Goal: Task Accomplishment & Management: Use online tool/utility

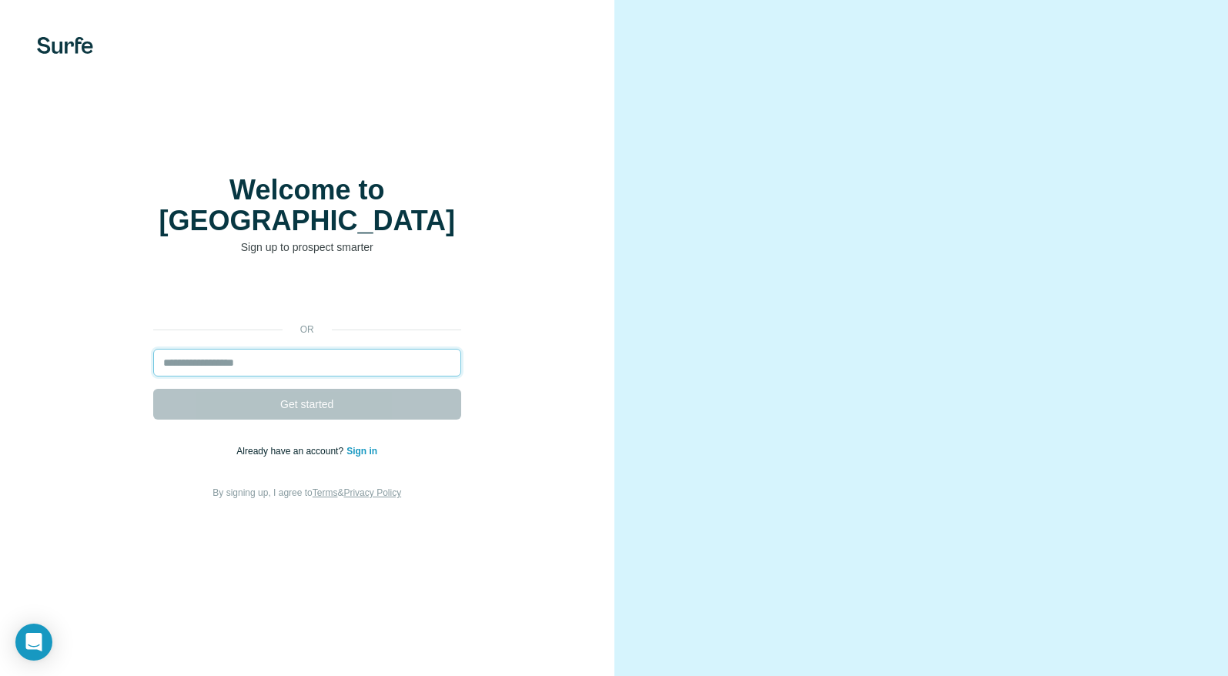
click at [240, 350] on input "email" at bounding box center [307, 363] width 308 height 28
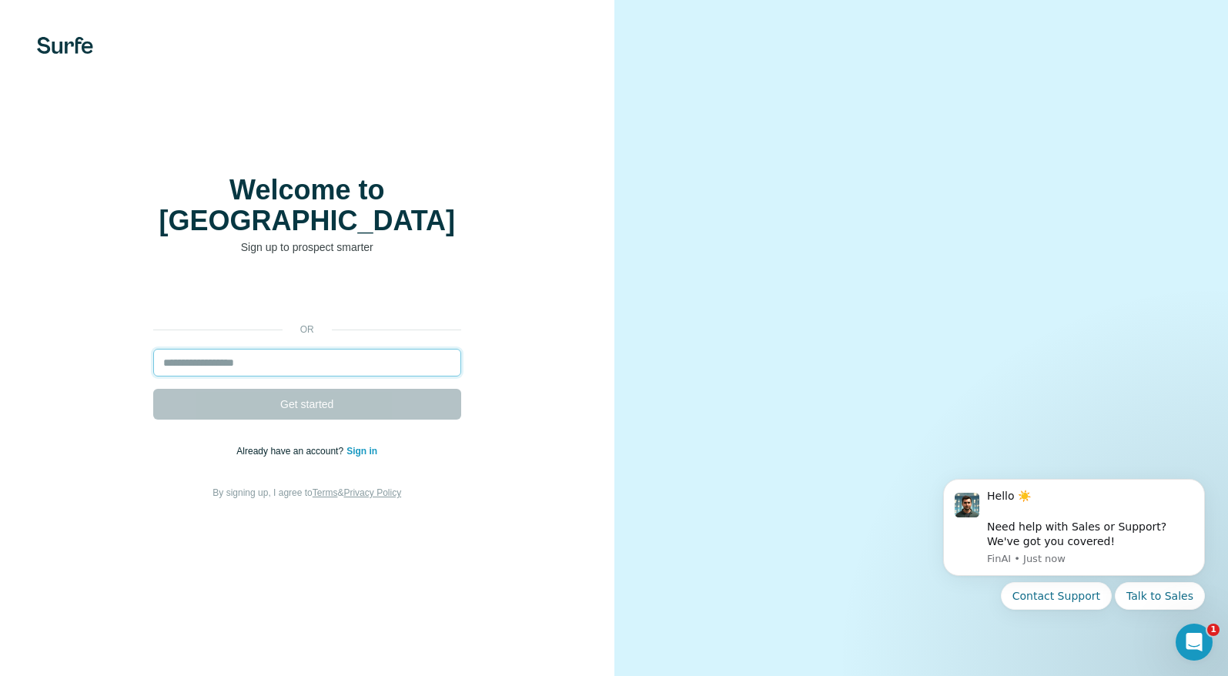
click at [274, 349] on input "email" at bounding box center [307, 363] width 308 height 28
paste input "**********"
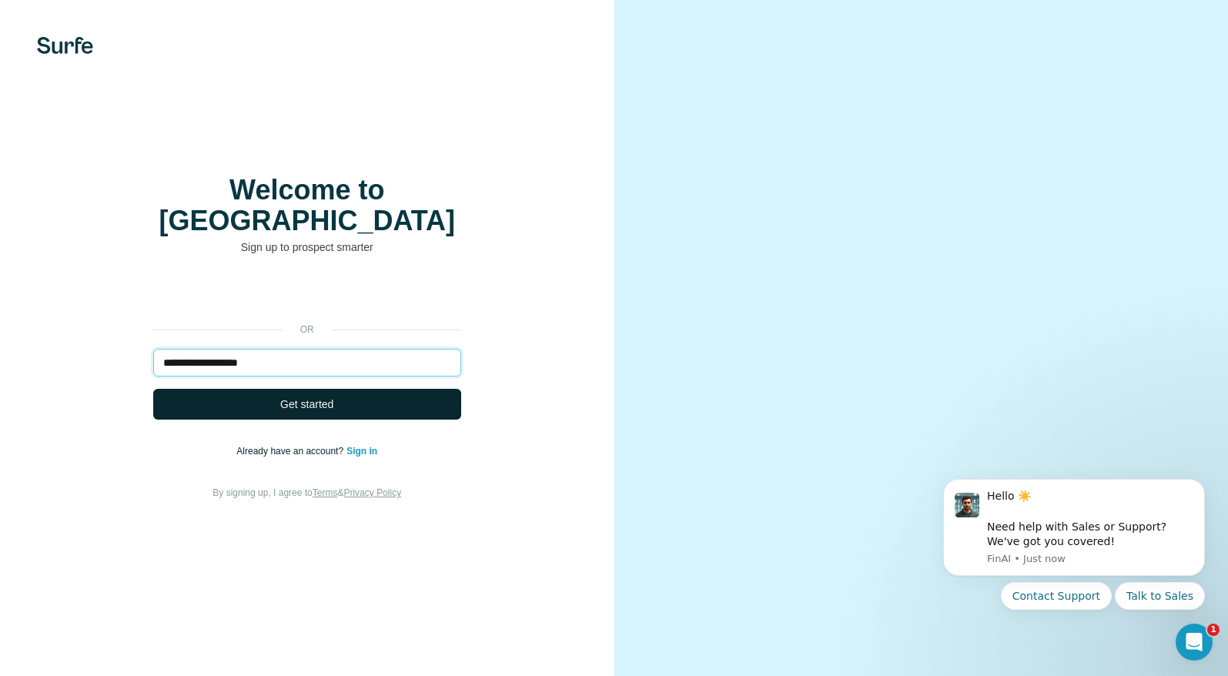
type input "**********"
click at [254, 389] on button "Get started" at bounding box center [307, 404] width 308 height 31
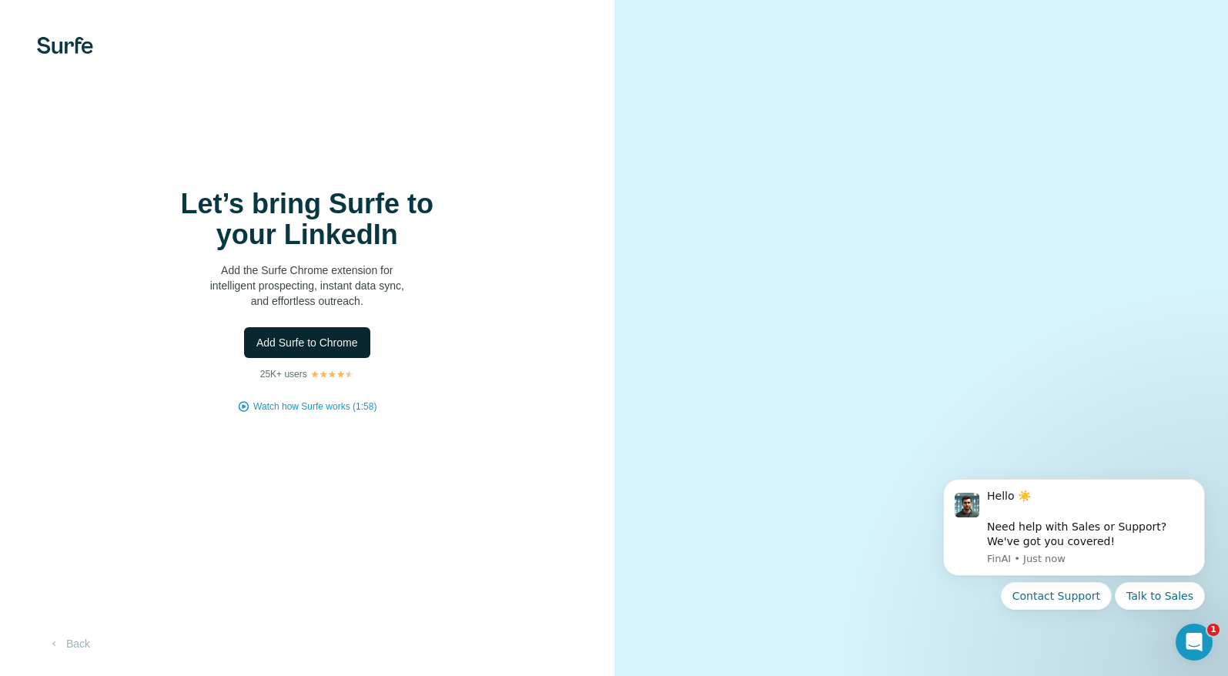
click at [346, 342] on span "Add Surfe to Chrome" at bounding box center [307, 342] width 102 height 15
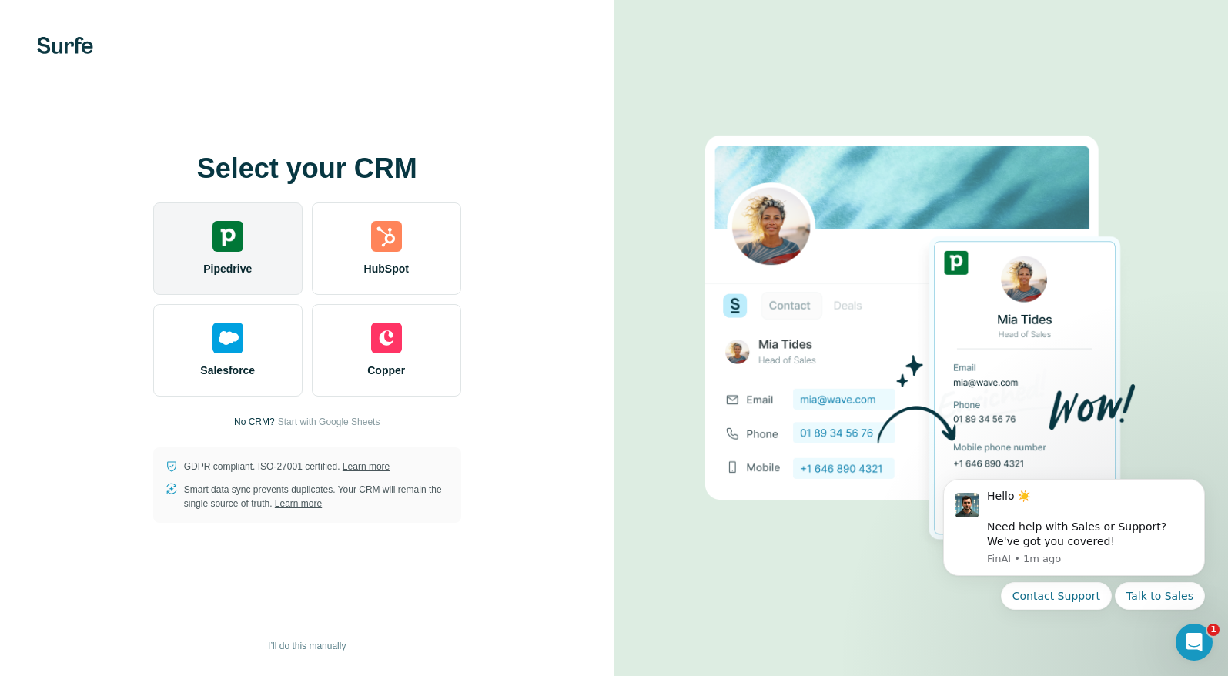
click at [256, 252] on div "Pipedrive" at bounding box center [227, 248] width 149 height 92
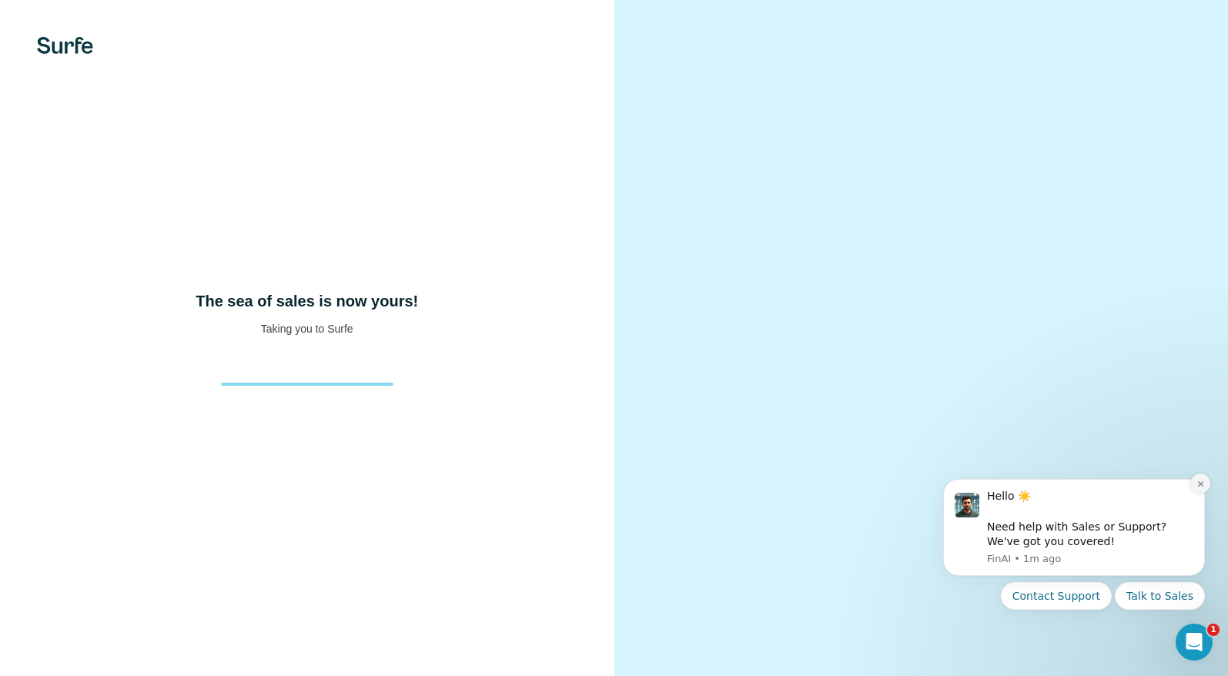
click at [1198, 477] on button "Dismiss notification" at bounding box center [1200, 484] width 20 height 20
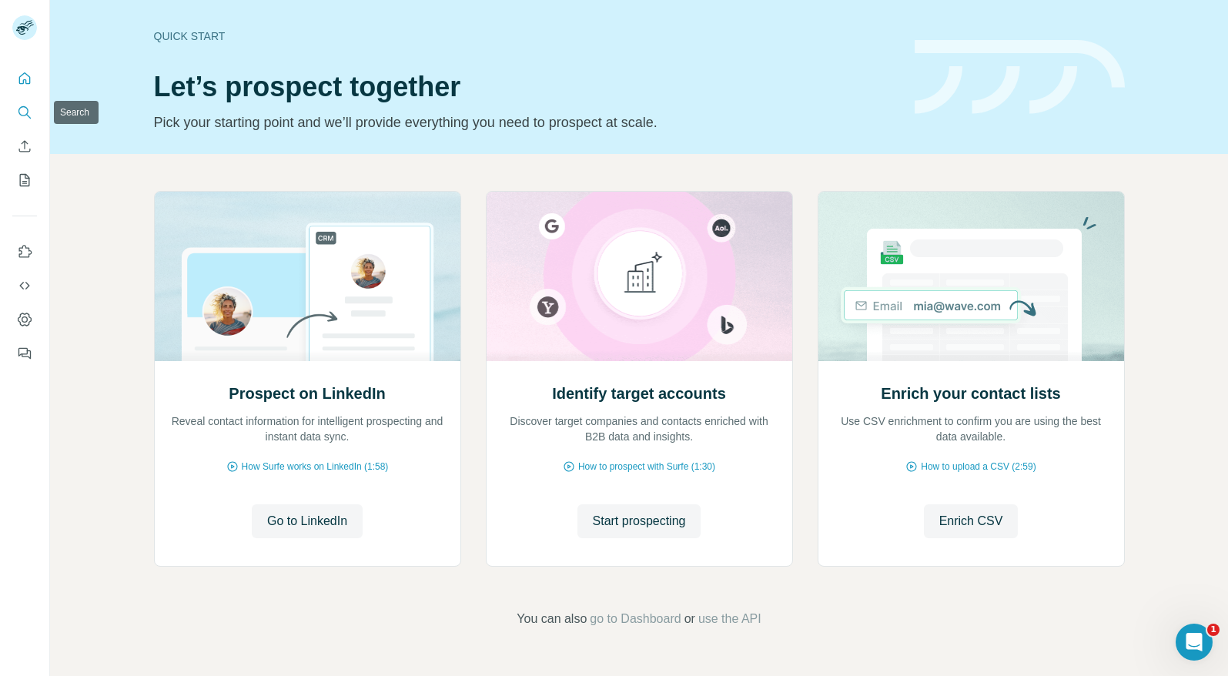
click at [19, 110] on icon "Search" at bounding box center [24, 112] width 15 height 15
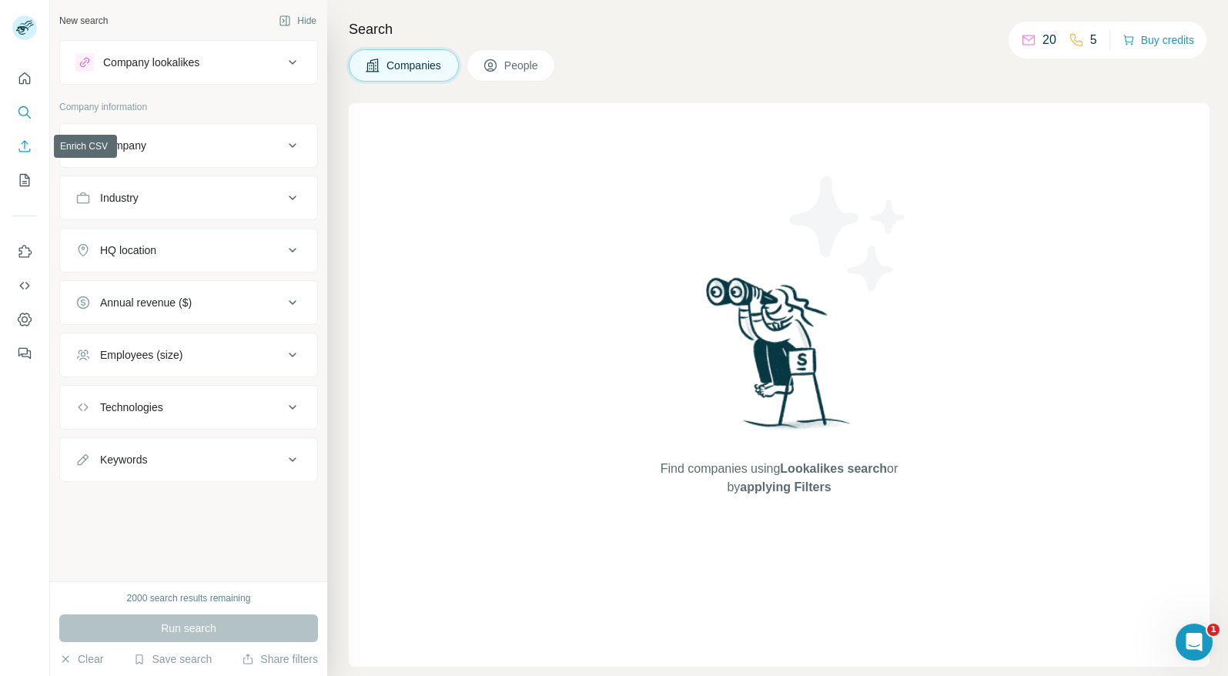
click at [28, 156] on button "Enrich CSV" at bounding box center [24, 146] width 25 height 28
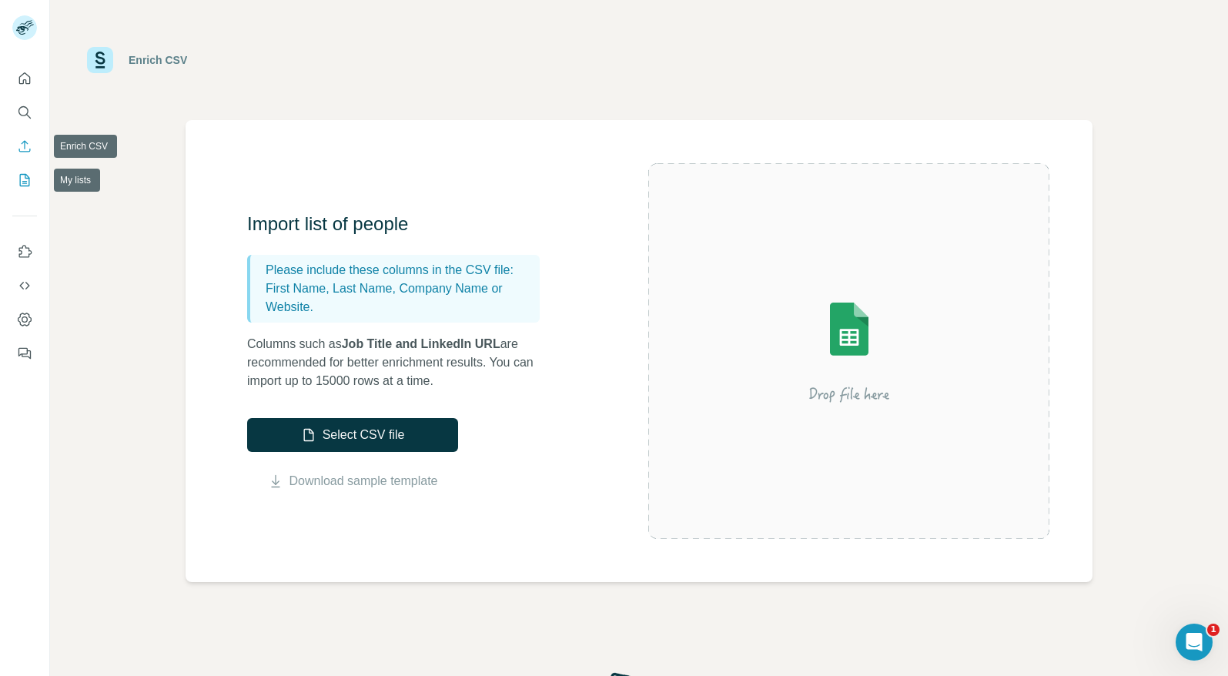
click at [26, 179] on icon "My lists" at bounding box center [24, 179] width 15 height 15
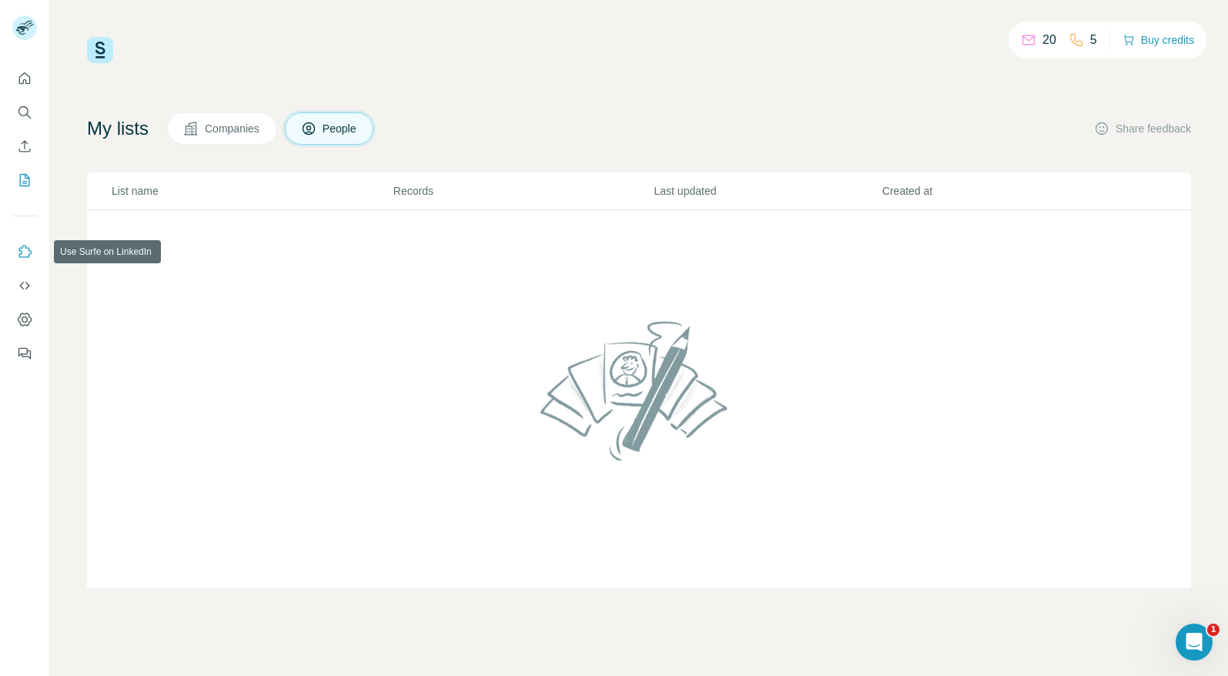
click at [29, 250] on icon "Use Surfe on LinkedIn" at bounding box center [25, 251] width 13 height 12
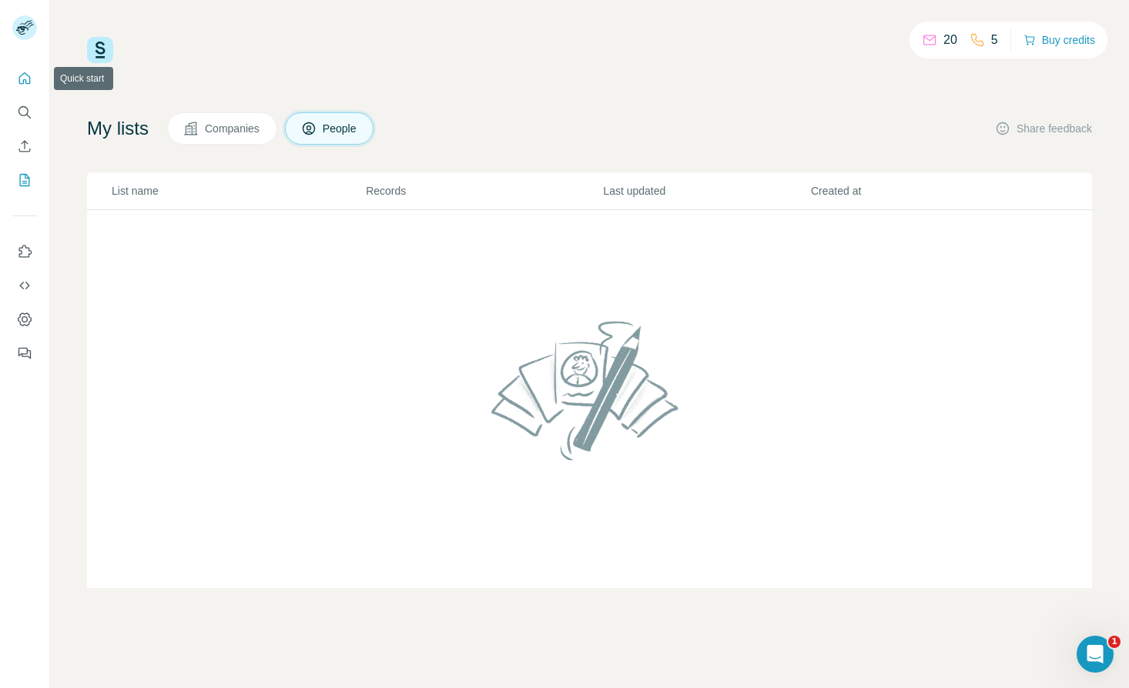
click at [22, 75] on icon "Quick start" at bounding box center [25, 78] width 12 height 12
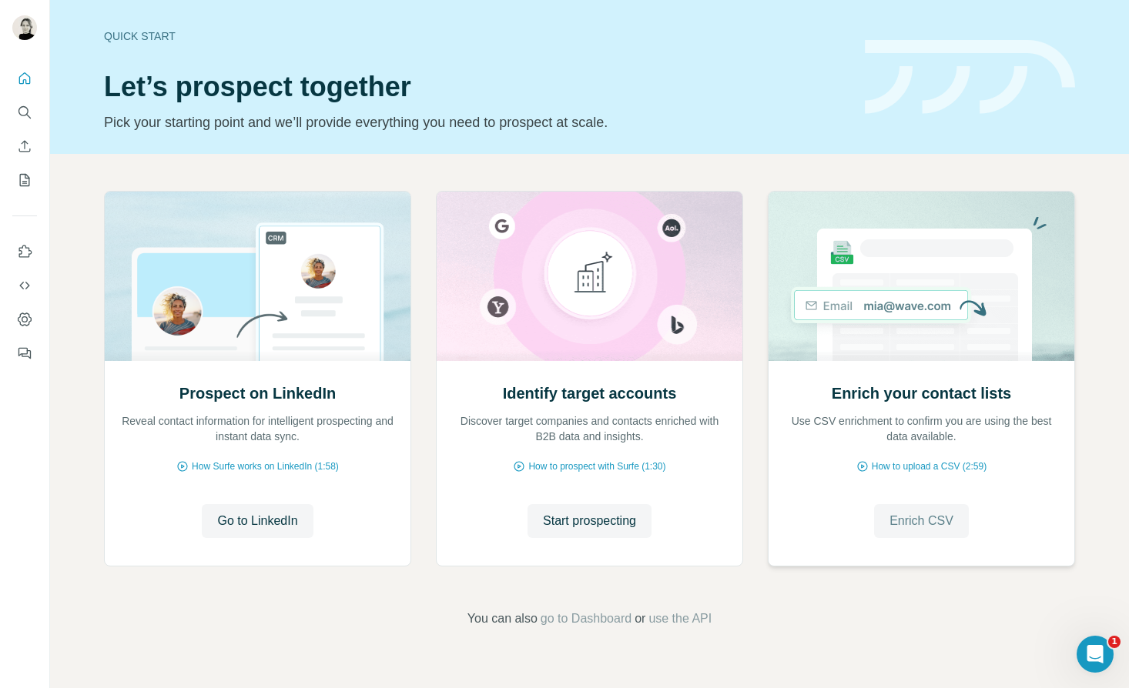
click at [919, 524] on span "Enrich CSV" at bounding box center [921, 521] width 64 height 18
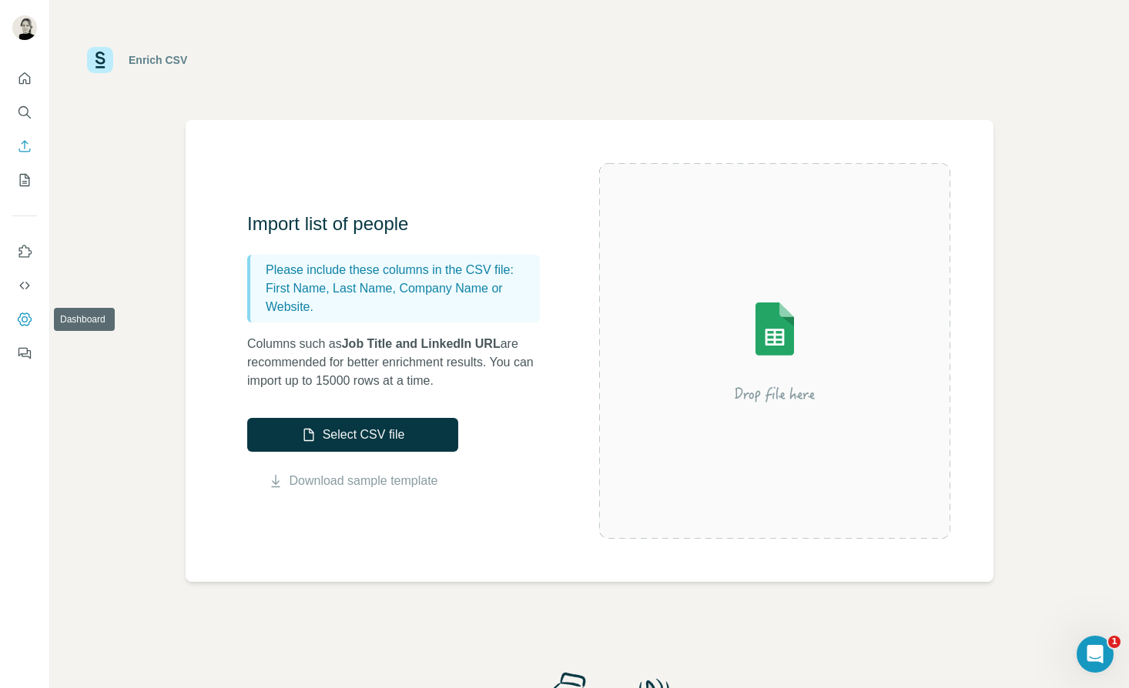
click at [25, 316] on icon "Dashboard" at bounding box center [24, 319] width 15 height 15
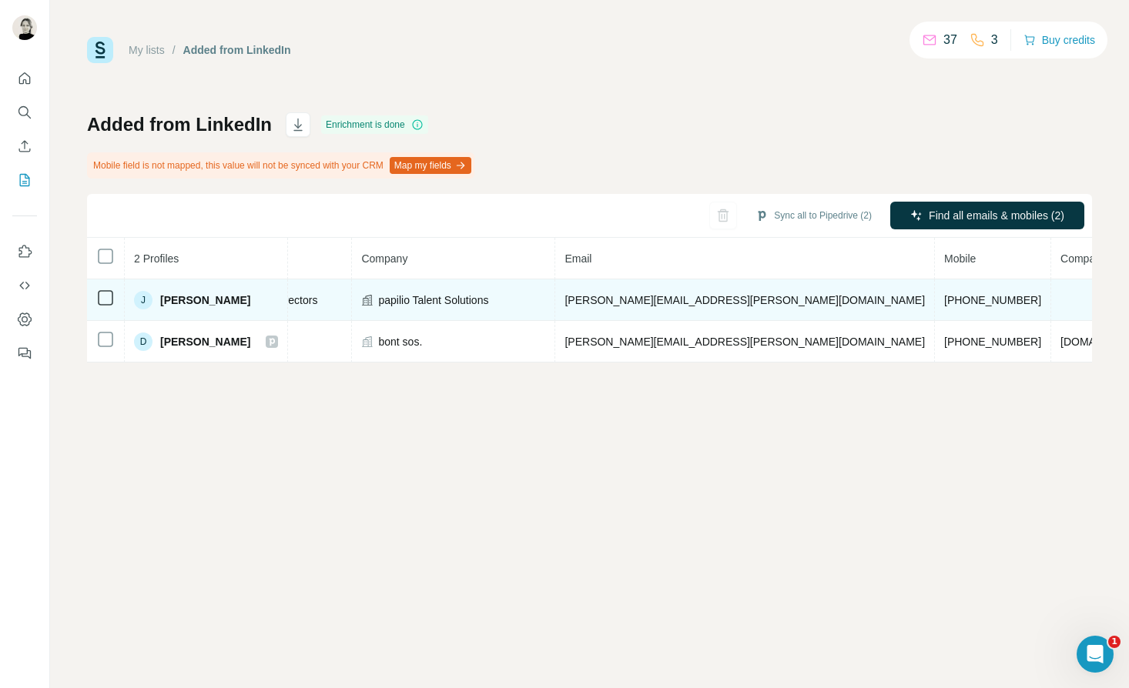
scroll to position [0, 326]
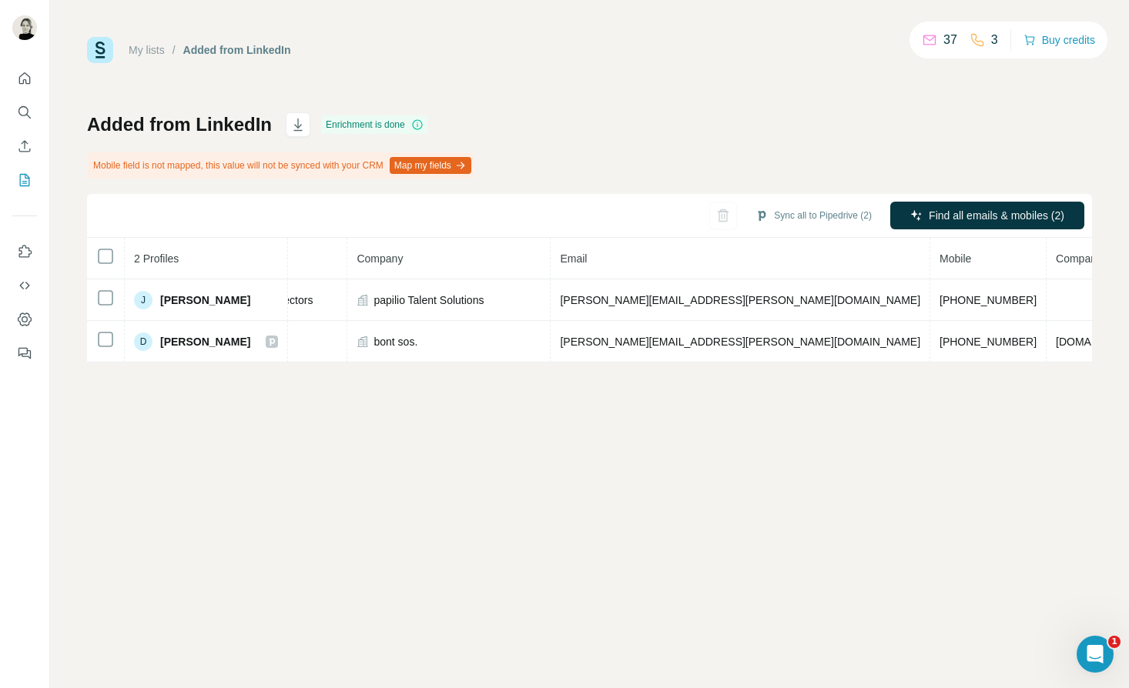
click at [442, 163] on button "Map my fields" at bounding box center [431, 165] width 82 height 17
click at [431, 162] on button "Map my fields" at bounding box center [431, 165] width 82 height 17
